Goal: Information Seeking & Learning: Find specific fact

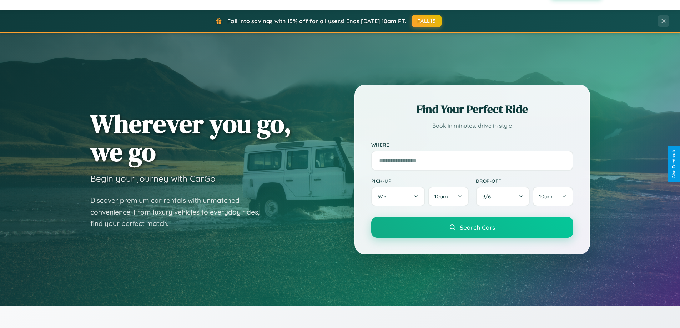
scroll to position [1374, 0]
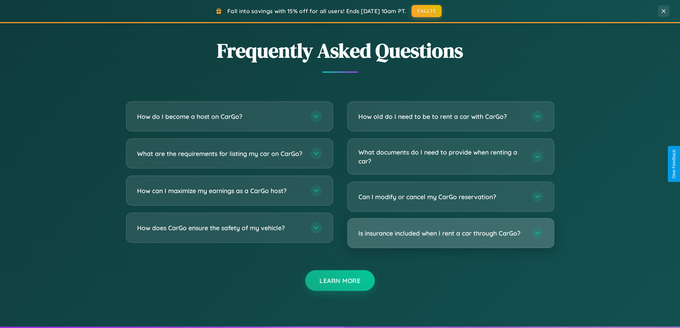
click at [451, 233] on h3 "Is insurance included when I rent a car through CarGo?" at bounding box center [441, 233] width 166 height 9
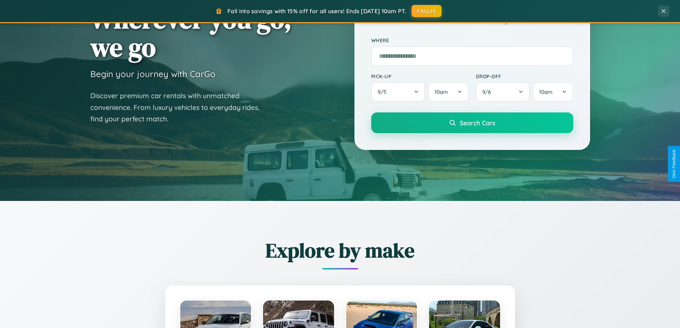
scroll to position [0, 0]
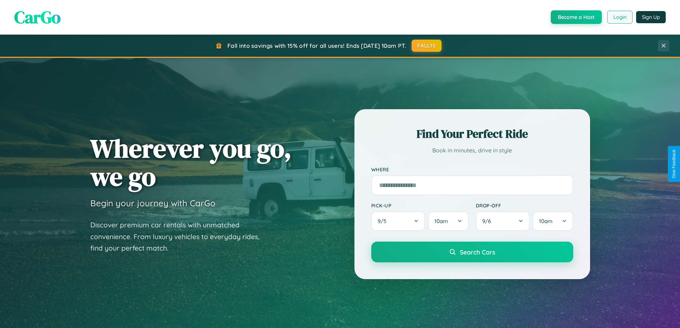
click at [620, 17] on button "Login" at bounding box center [619, 17] width 25 height 13
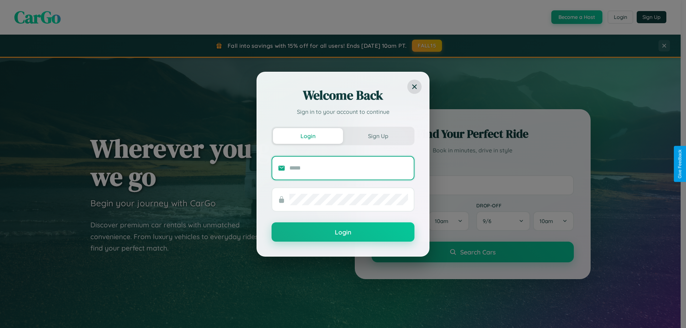
click at [348, 168] on input "text" at bounding box center [348, 167] width 119 height 11
type input "**********"
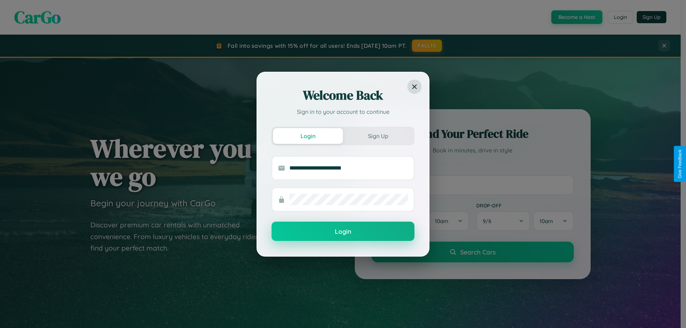
click at [343, 232] on button "Login" at bounding box center [342, 231] width 143 height 19
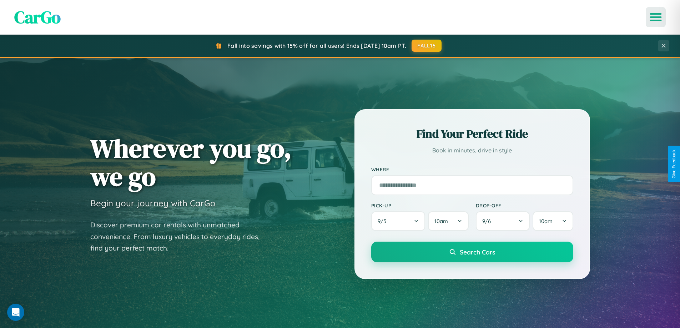
click at [656, 17] on icon "Open menu" at bounding box center [656, 17] width 10 height 6
